Goal: Information Seeking & Learning: Understand process/instructions

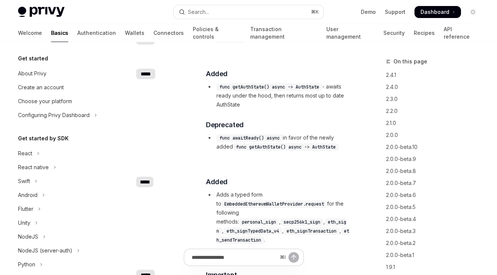
scroll to position [283, 0]
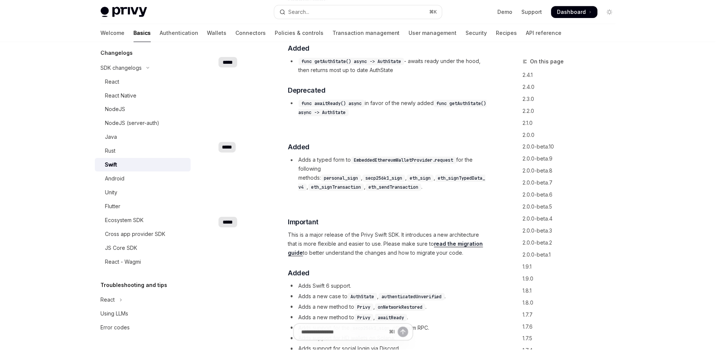
type textarea "*"
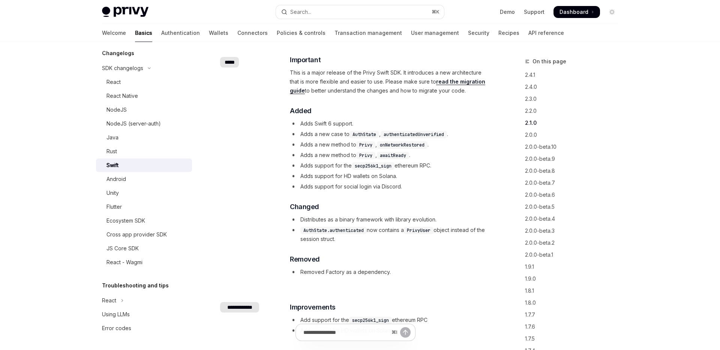
scroll to position [515, 0]
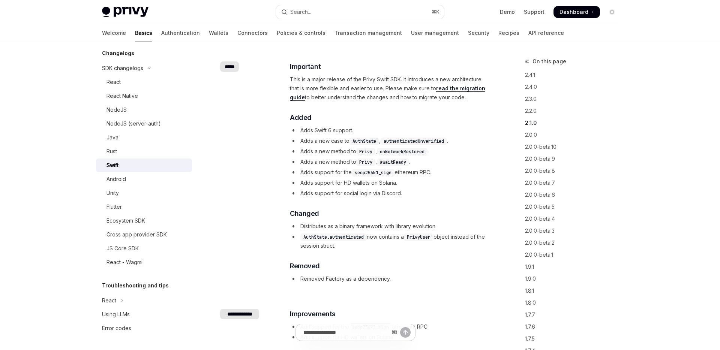
click at [399, 159] on code "awaitReady" at bounding box center [393, 163] width 32 height 8
click at [402, 159] on code "awaitReady" at bounding box center [393, 163] width 32 height 8
click at [405, 159] on code "awaitReady" at bounding box center [393, 163] width 32 height 8
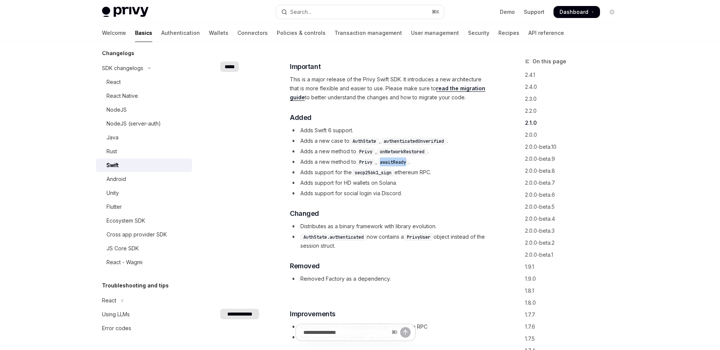
click at [405, 159] on code "awaitReady" at bounding box center [393, 163] width 32 height 8
click at [369, 12] on button "Search... ⌘ K" at bounding box center [360, 12] width 168 height 14
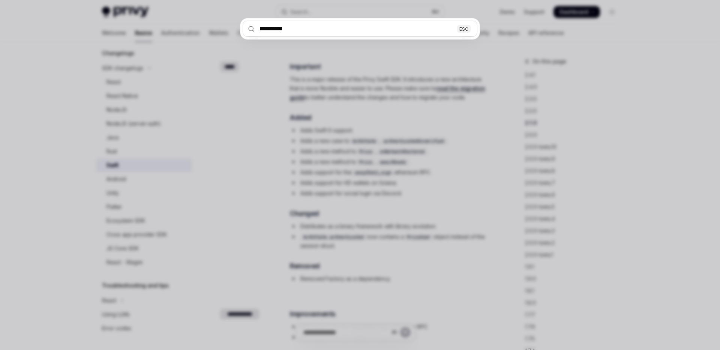
click at [416, 27] on input "**********" at bounding box center [360, 29] width 235 height 16
type input "**********"
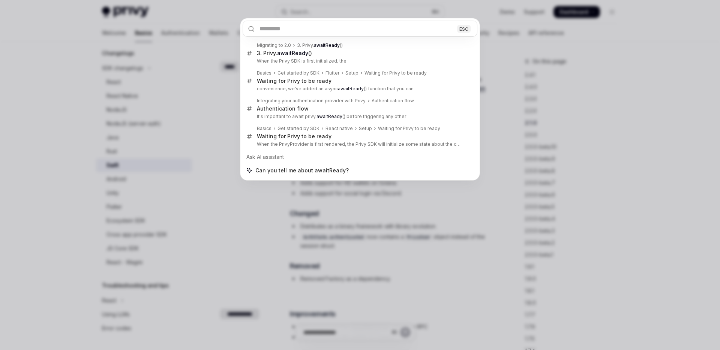
type textarea "*"
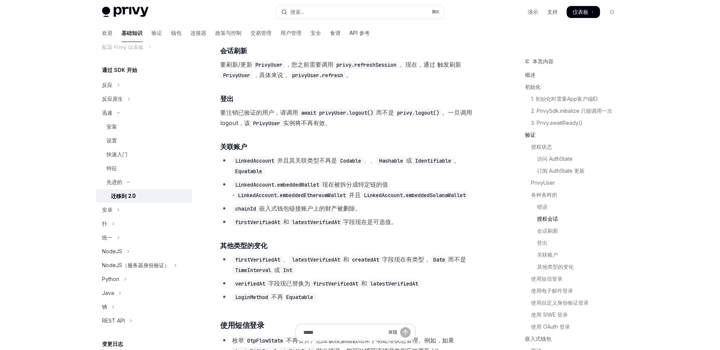
scroll to position [1389, 0]
click at [363, 117] on code "await privyUser.logout()" at bounding box center [337, 112] width 78 height 8
copy code "logout"
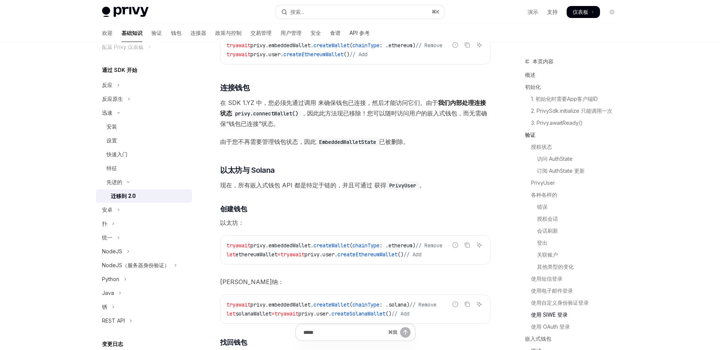
scroll to position [2201, 0]
